Goal: Task Accomplishment & Management: Complete application form

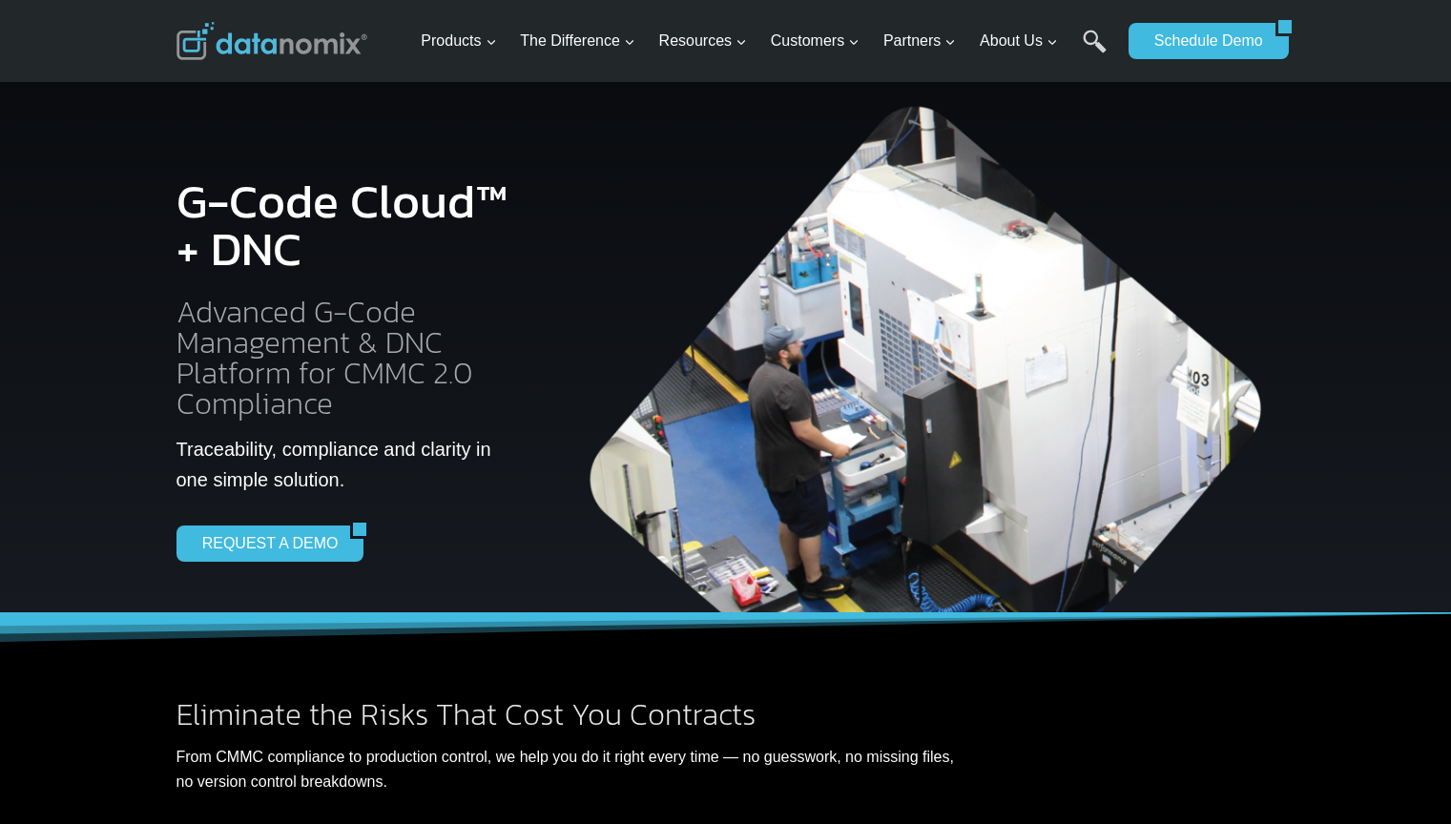
scroll to position [3507, 0]
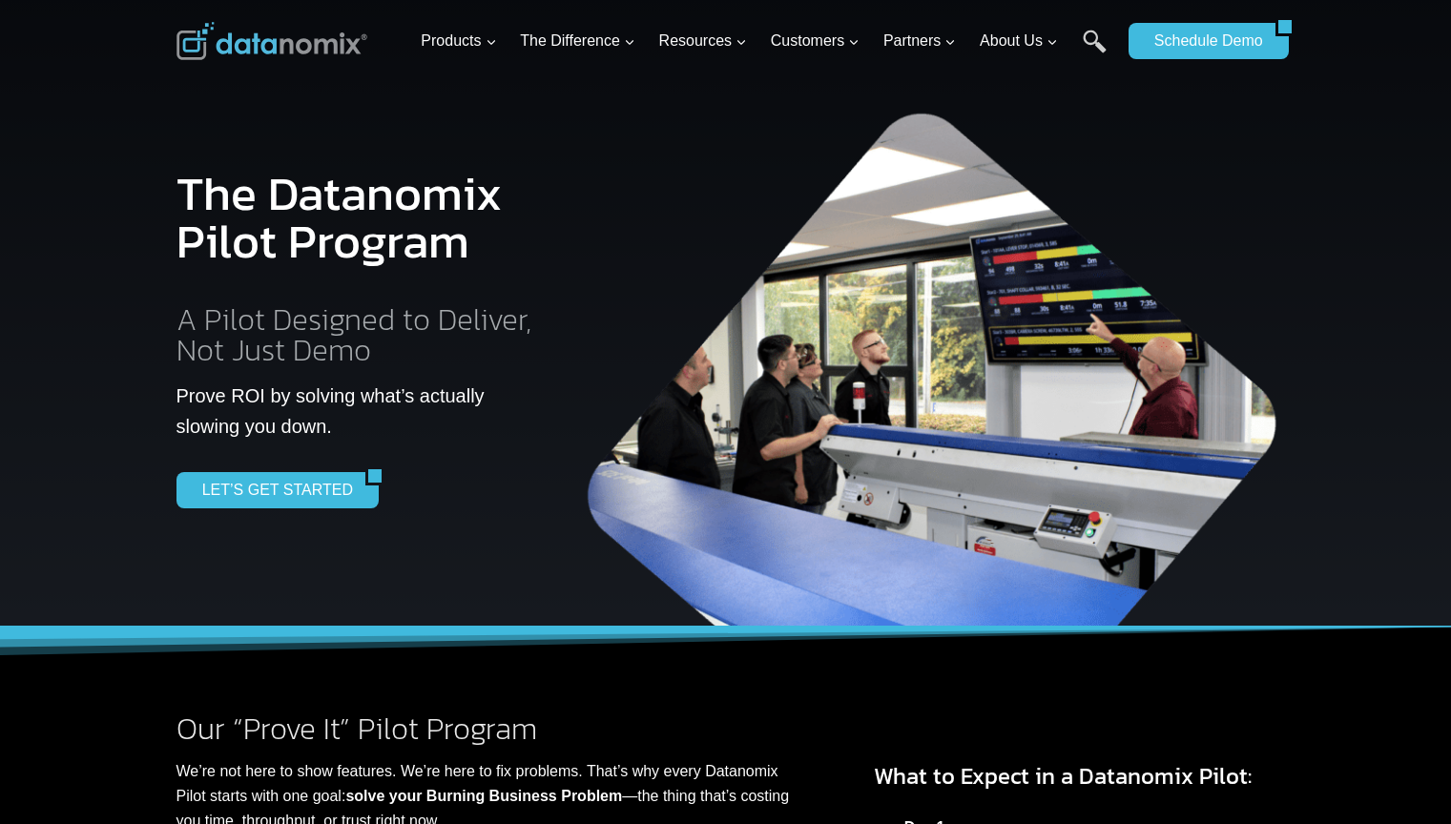
scroll to position [2143, 0]
